Goal: Task Accomplishment & Management: Use online tool/utility

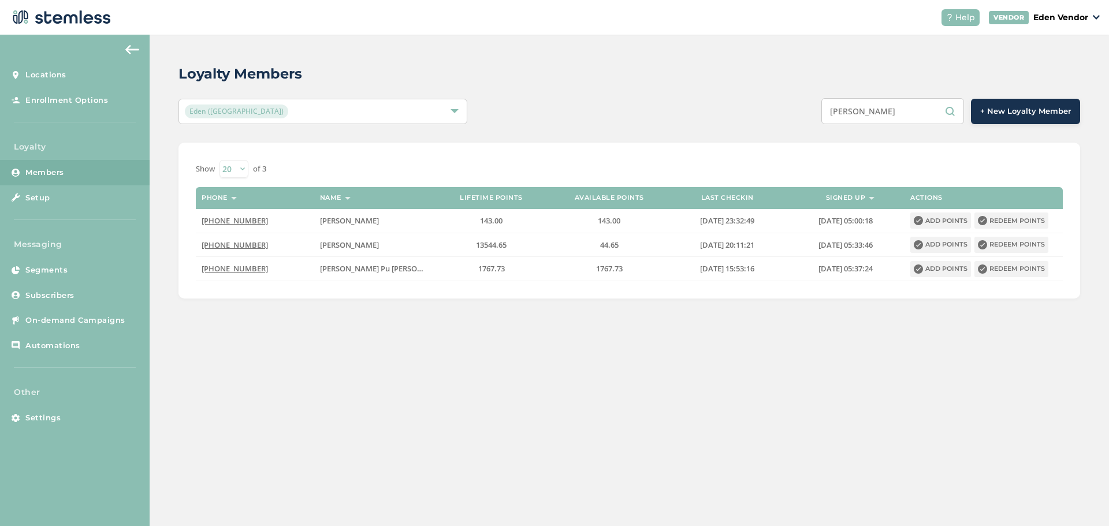
click at [888, 110] on input "[PERSON_NAME]" at bounding box center [893, 111] width 143 height 26
type input "K"
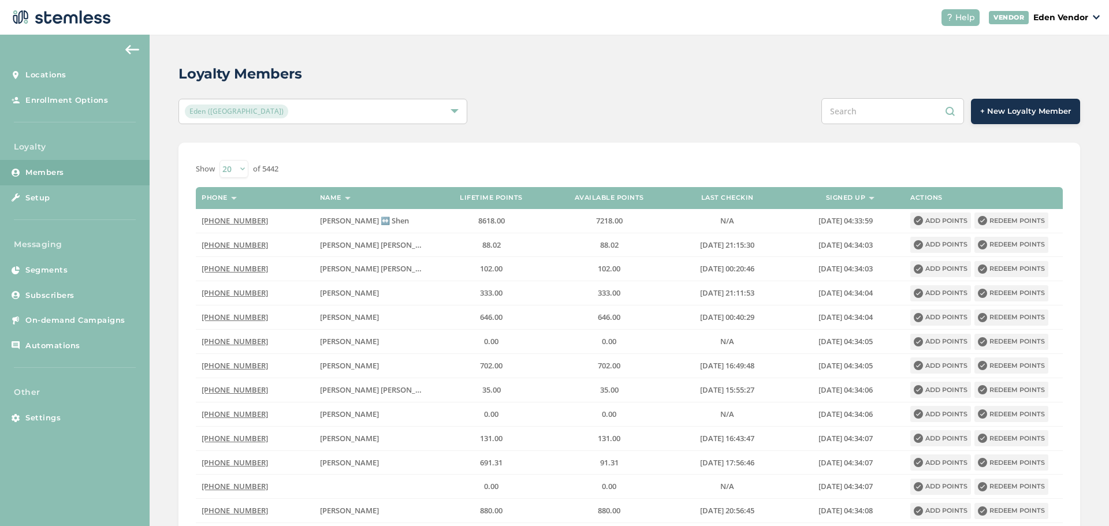
click at [859, 101] on input "text" at bounding box center [893, 111] width 143 height 26
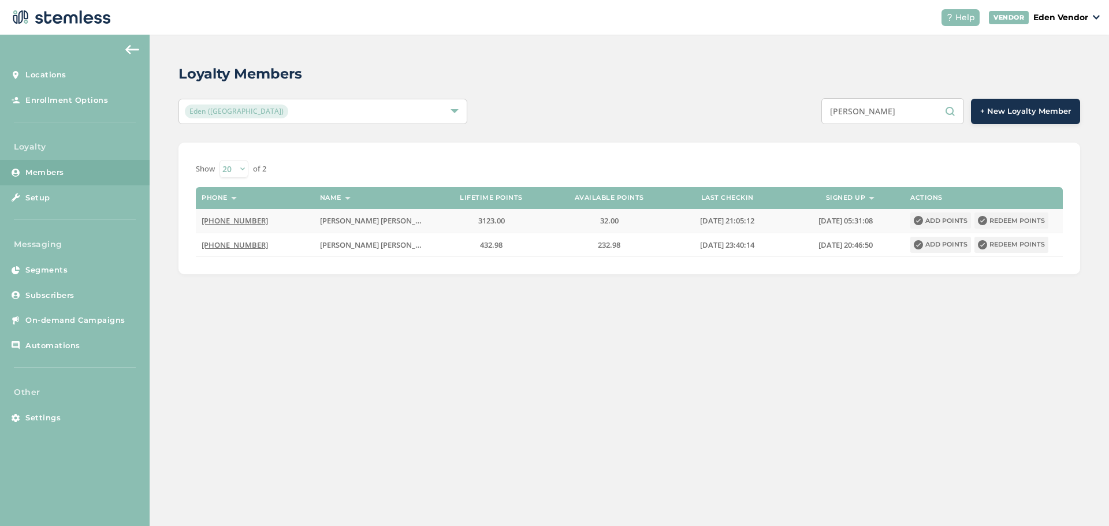
type input "[PERSON_NAME]"
click at [1015, 219] on button "Redeem points" at bounding box center [1012, 221] width 74 height 16
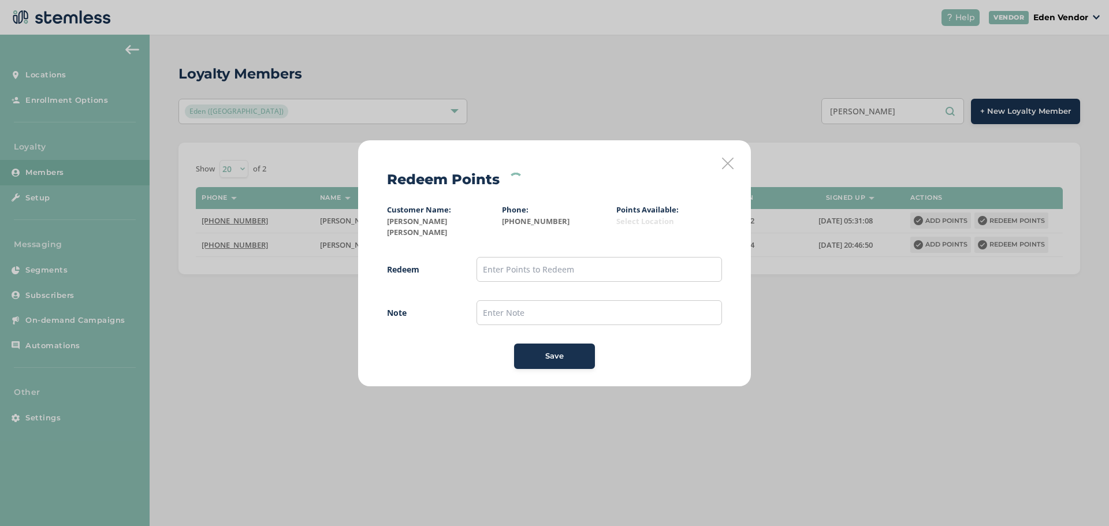
click at [728, 169] on icon at bounding box center [728, 164] width 12 height 12
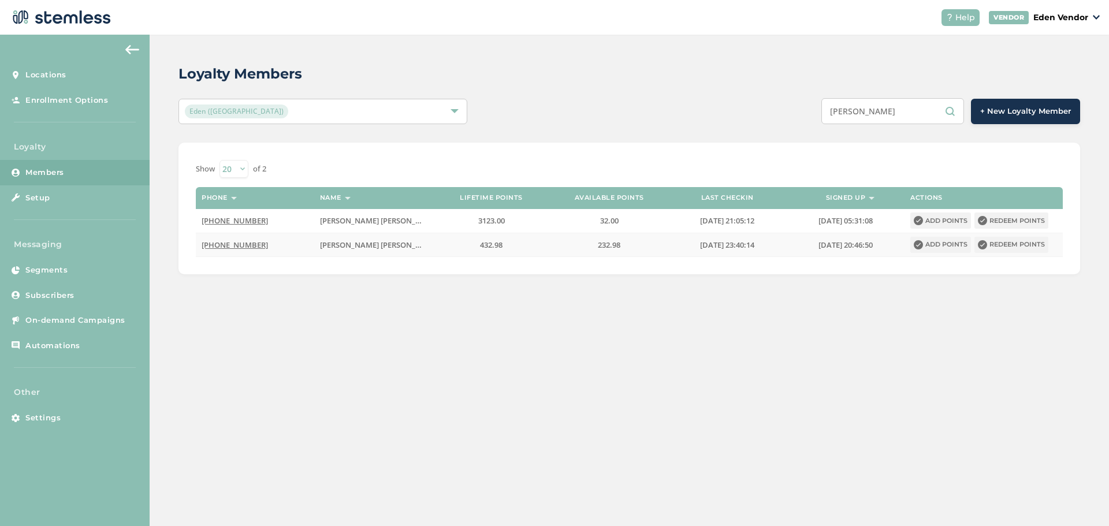
click at [1020, 247] on button "Redeem points" at bounding box center [1012, 245] width 74 height 16
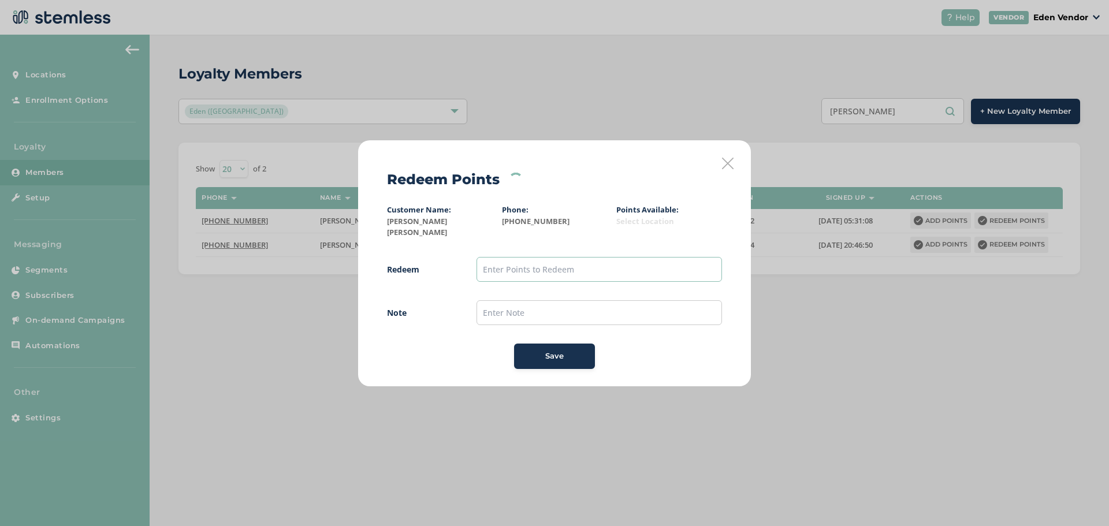
click at [595, 267] on input "text" at bounding box center [600, 269] width 246 height 25
type input "200"
click at [661, 306] on input "text" at bounding box center [600, 312] width 246 height 25
click at [515, 358] on button "Save" at bounding box center [554, 356] width 81 height 25
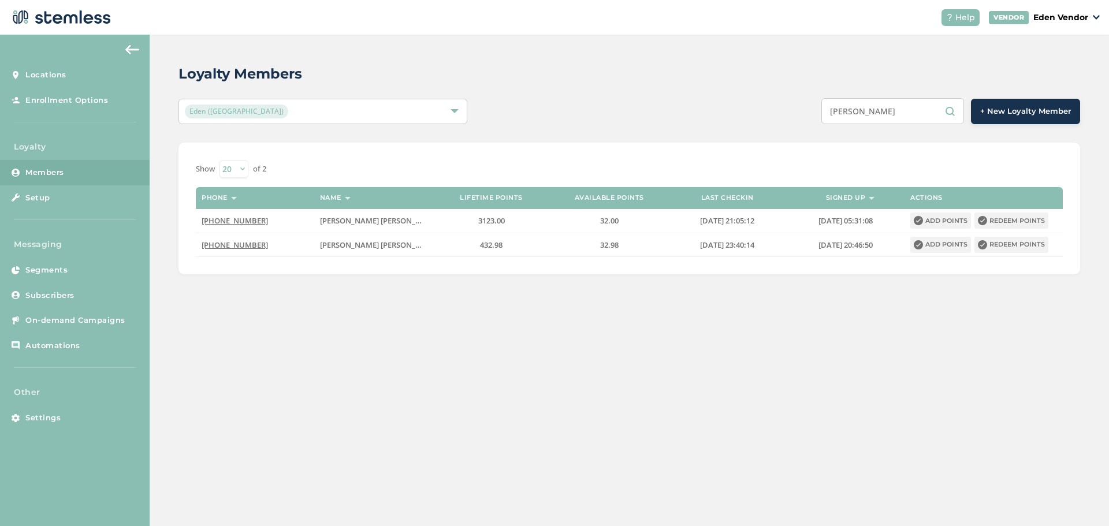
drag, startPoint x: 864, startPoint y: 109, endPoint x: 798, endPoint y: 109, distance: 66.4
click at [798, 109] on div "[PERSON_NAME] + New Loyalty Member" at bounding box center [818, 111] width 526 height 26
